Goal: Entertainment & Leisure: Consume media (video, audio)

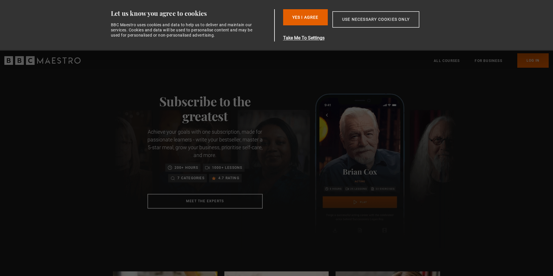
click at [350, 19] on button "Use necessary cookies only" at bounding box center [376, 19] width 87 height 16
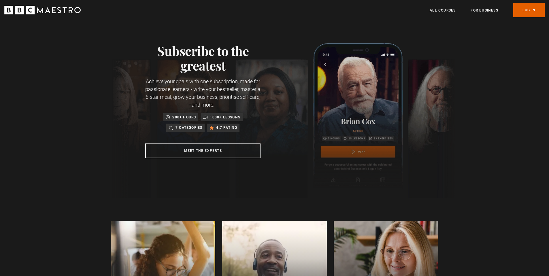
scroll to position [0, 75]
click at [532, 1] on header "Menu Close All Courses For business Already have an account? Log In" at bounding box center [274, 10] width 549 height 20
click at [527, 7] on link "Log In" at bounding box center [528, 10] width 31 height 14
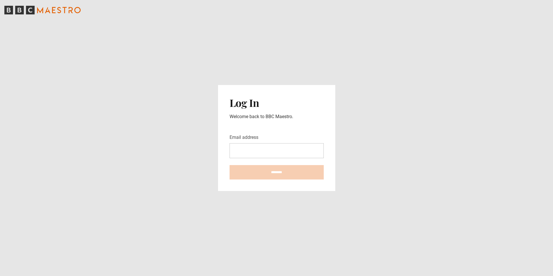
click at [252, 154] on input "Email address" at bounding box center [277, 150] width 94 height 15
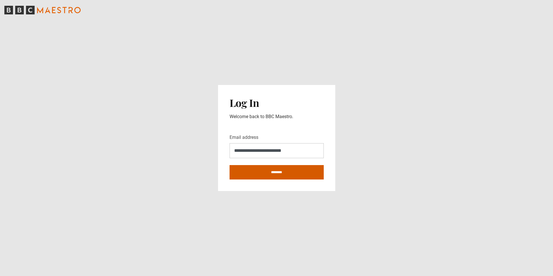
type input "**********"
click at [258, 172] on input "********" at bounding box center [277, 172] width 94 height 14
type input "**********"
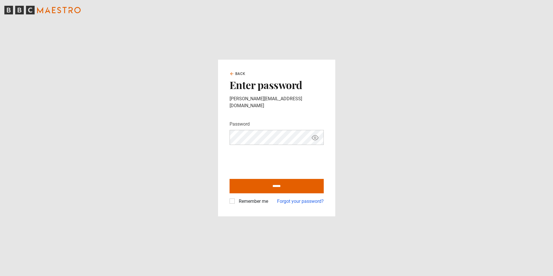
click at [315, 134] on icon "Show password" at bounding box center [315, 137] width 7 height 7
click at [237, 198] on label "Remember me" at bounding box center [253, 201] width 32 height 7
click at [255, 182] on input "******" at bounding box center [277, 186] width 94 height 14
type input "**********"
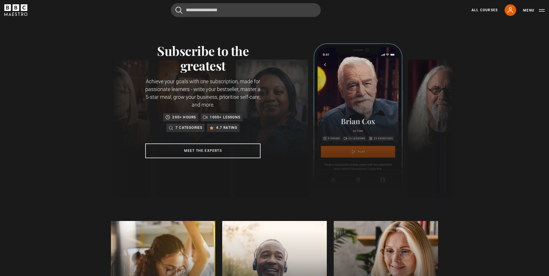
click at [517, 9] on div "All Courses My Account Search Menu" at bounding box center [505, 10] width 80 height 12
click at [509, 8] on icon at bounding box center [510, 10] width 7 height 7
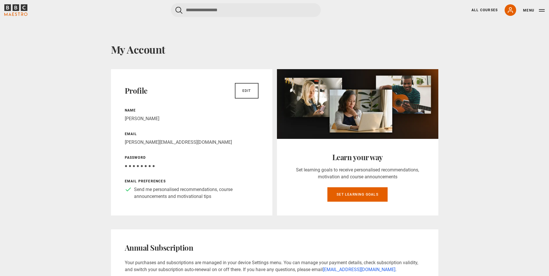
click at [486, 5] on div "All Courses My Account Search Menu" at bounding box center [505, 10] width 80 height 12
click at [483, 9] on link "All Courses" at bounding box center [484, 9] width 26 height 5
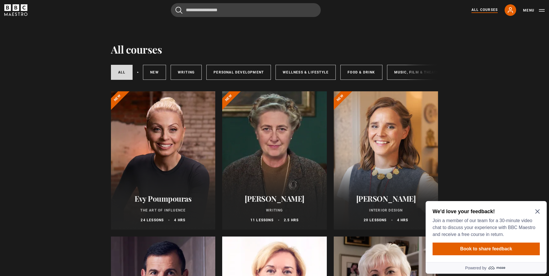
click at [541, 211] on div "We'd love your feedback! Join a member of our team for a 30-minute video chat t…" at bounding box center [486, 231] width 121 height 61
click at [539, 210] on icon "Close Maze Prompt" at bounding box center [537, 211] width 5 height 5
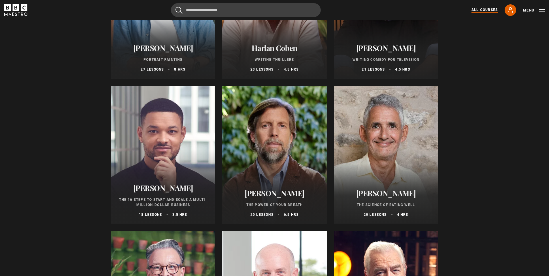
scroll to position [590, 0]
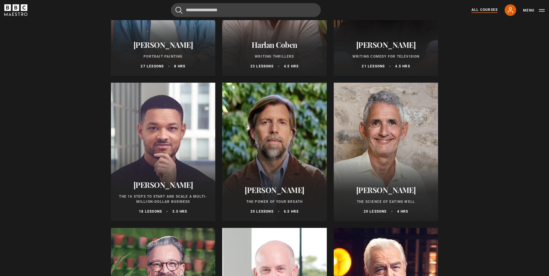
click at [286, 122] on div at bounding box center [274, 152] width 105 height 138
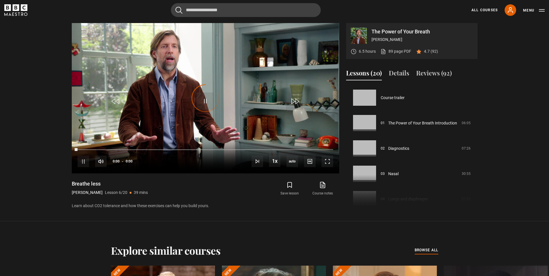
scroll to position [127, 0]
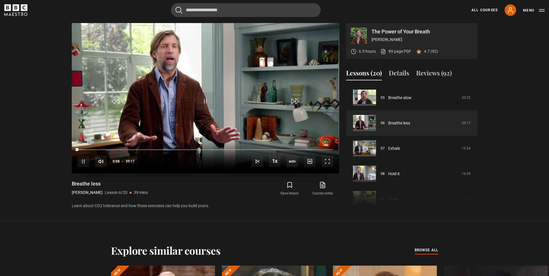
click at [241, 122] on video "Video Player" at bounding box center [205, 98] width 267 height 150
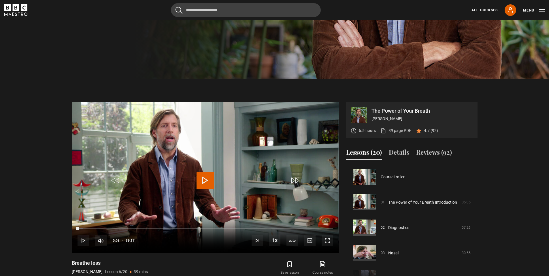
scroll to position [206, 0]
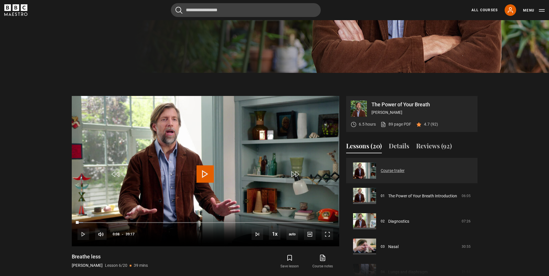
click at [381, 169] on link "Course trailer" at bounding box center [393, 171] width 24 height 6
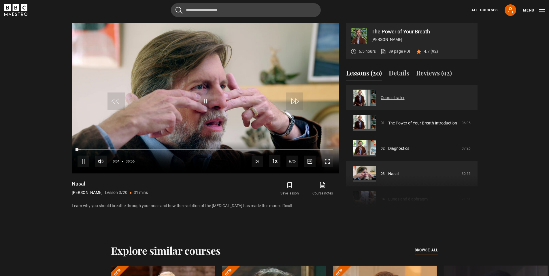
click at [381, 96] on link "Course trailer" at bounding box center [393, 98] width 24 height 6
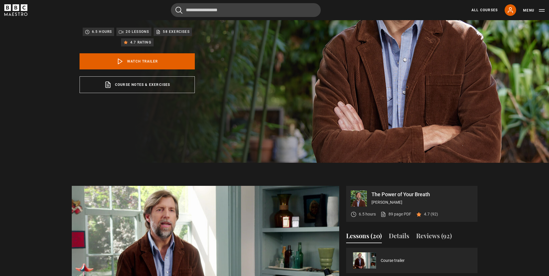
scroll to position [112, 0]
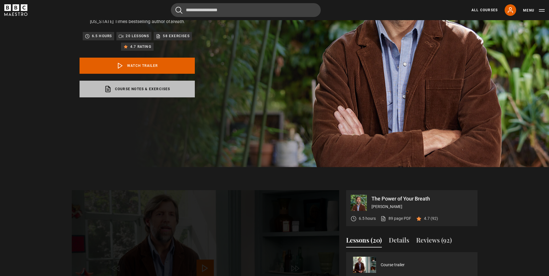
click at [157, 90] on link "Course notes & exercises opens in a new tab" at bounding box center [137, 89] width 115 height 17
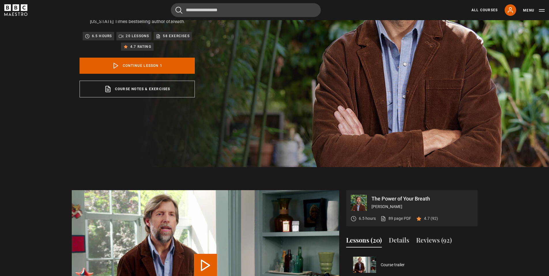
scroll to position [279, 0]
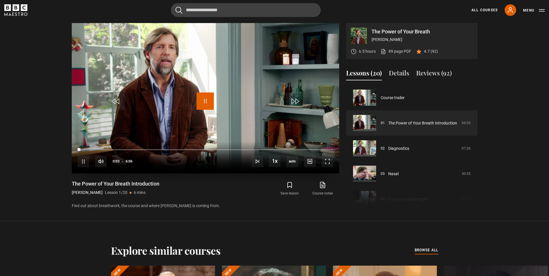
click at [202, 103] on span "Video Player" at bounding box center [205, 100] width 17 height 17
click at [202, 101] on span "Video Player" at bounding box center [205, 100] width 17 height 17
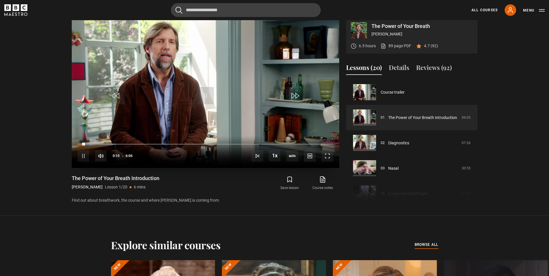
scroll to position [285, 0]
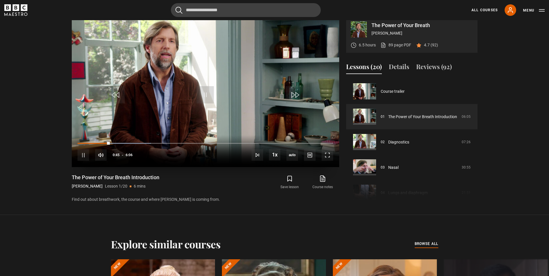
click at [215, 96] on video "Video Player" at bounding box center [205, 92] width 267 height 150
click at [203, 95] on span "Video Player" at bounding box center [205, 94] width 17 height 17
click at [221, 169] on div "Video Player is loading. Play Lesson The Power of Your Breath Introduction 10s …" at bounding box center [205, 110] width 267 height 186
click at [292, 60] on video "Video Player" at bounding box center [205, 92] width 267 height 150
click at [207, 98] on span "Video Player" at bounding box center [205, 94] width 17 height 17
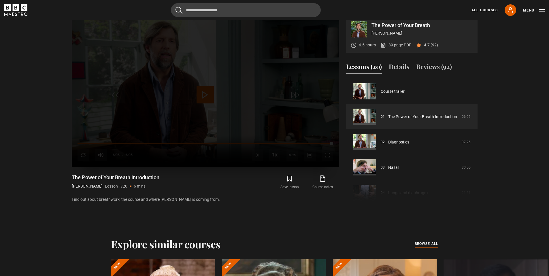
click at [203, 93] on div "Lesson Completed Up next Diagnostics Cancel Do you want to save this lesson? Sa…" at bounding box center [205, 92] width 267 height 150
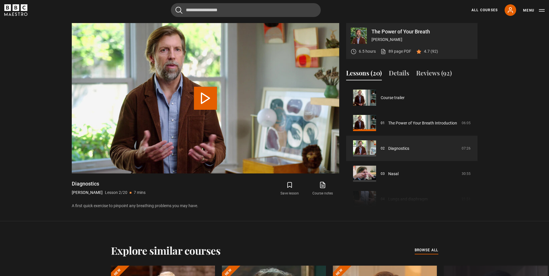
scroll to position [25, 0]
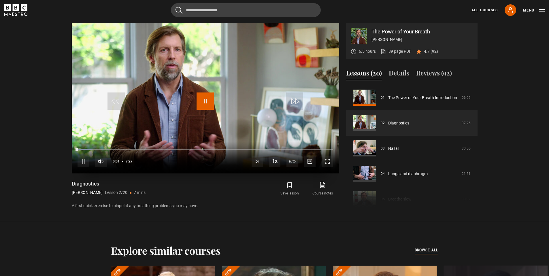
click at [203, 102] on span "Video Player" at bounding box center [205, 100] width 17 height 17
